Goal: Information Seeking & Learning: Learn about a topic

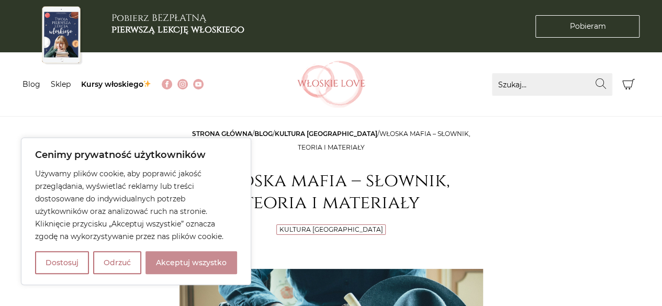
click at [219, 265] on button "Akceptuj wszystko" at bounding box center [192, 262] width 92 height 23
checkbox input "true"
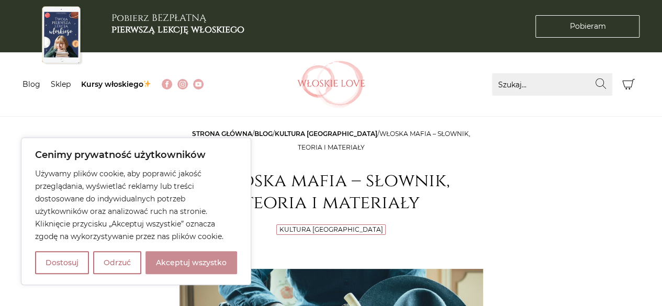
checkbox input "true"
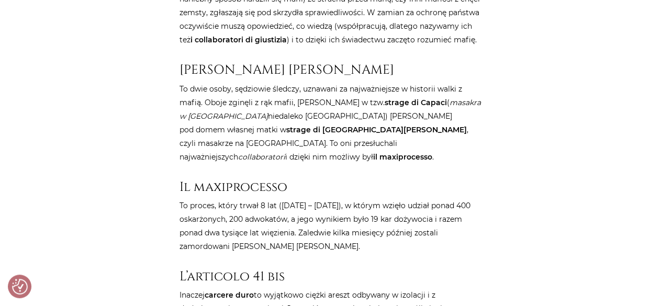
scroll to position [1938, 0]
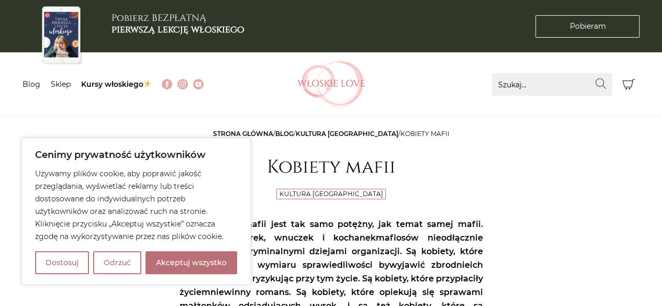
click at [199, 264] on button "Akceptuj wszystko" at bounding box center [192, 262] width 92 height 23
checkbox input "true"
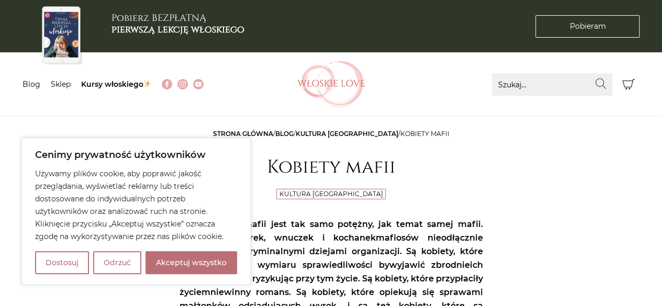
checkbox input "true"
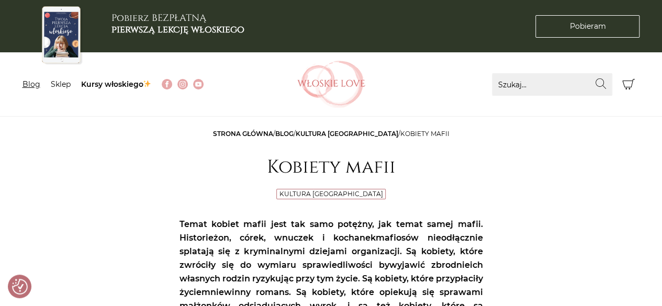
click at [33, 86] on link "Blog" at bounding box center [32, 84] width 18 height 9
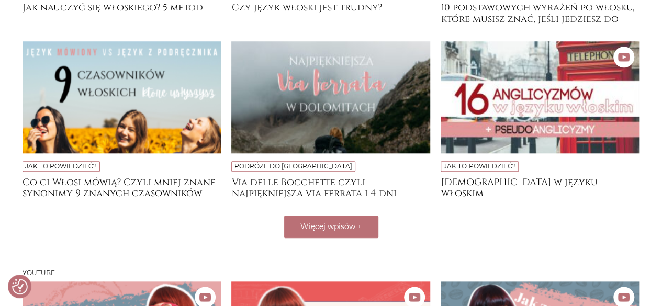
scroll to position [604, 0]
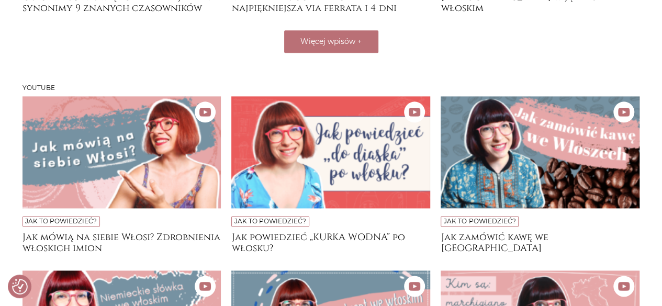
drag, startPoint x: 670, startPoint y: 64, endPoint x: 666, endPoint y: 212, distance: 148.2
click at [662, 212] on html "Cenimy prywatność użytkowników Używamy plików cookie, aby poprawić jakość przeg…" at bounding box center [331, 23] width 662 height 1254
